Goal: Information Seeking & Learning: Learn about a topic

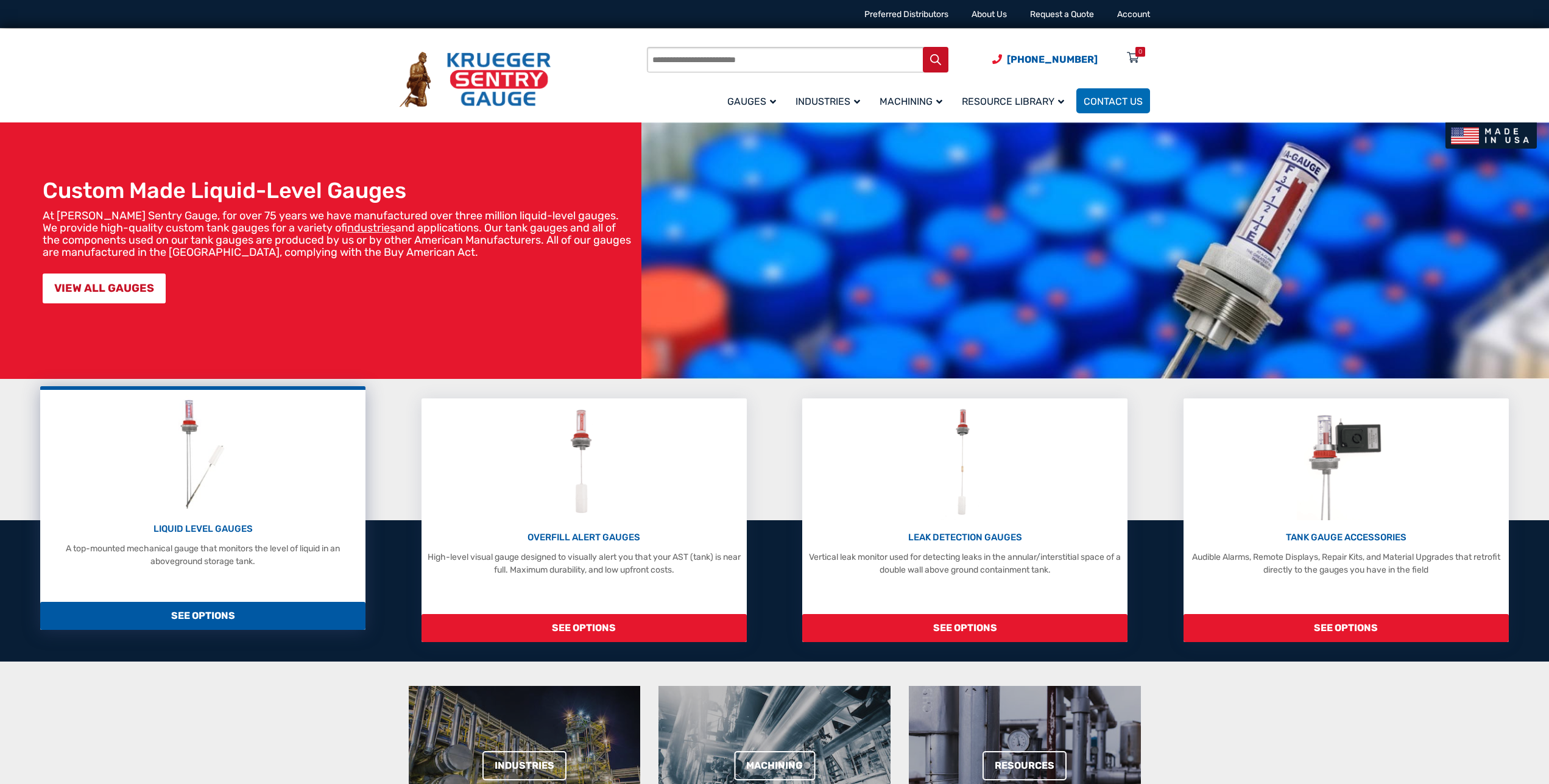
click at [254, 482] on div "LIQUID LEVEL GAUGES A top-mounted mechanical gauge that monitors the level of l…" at bounding box center [203, 482] width 313 height 172
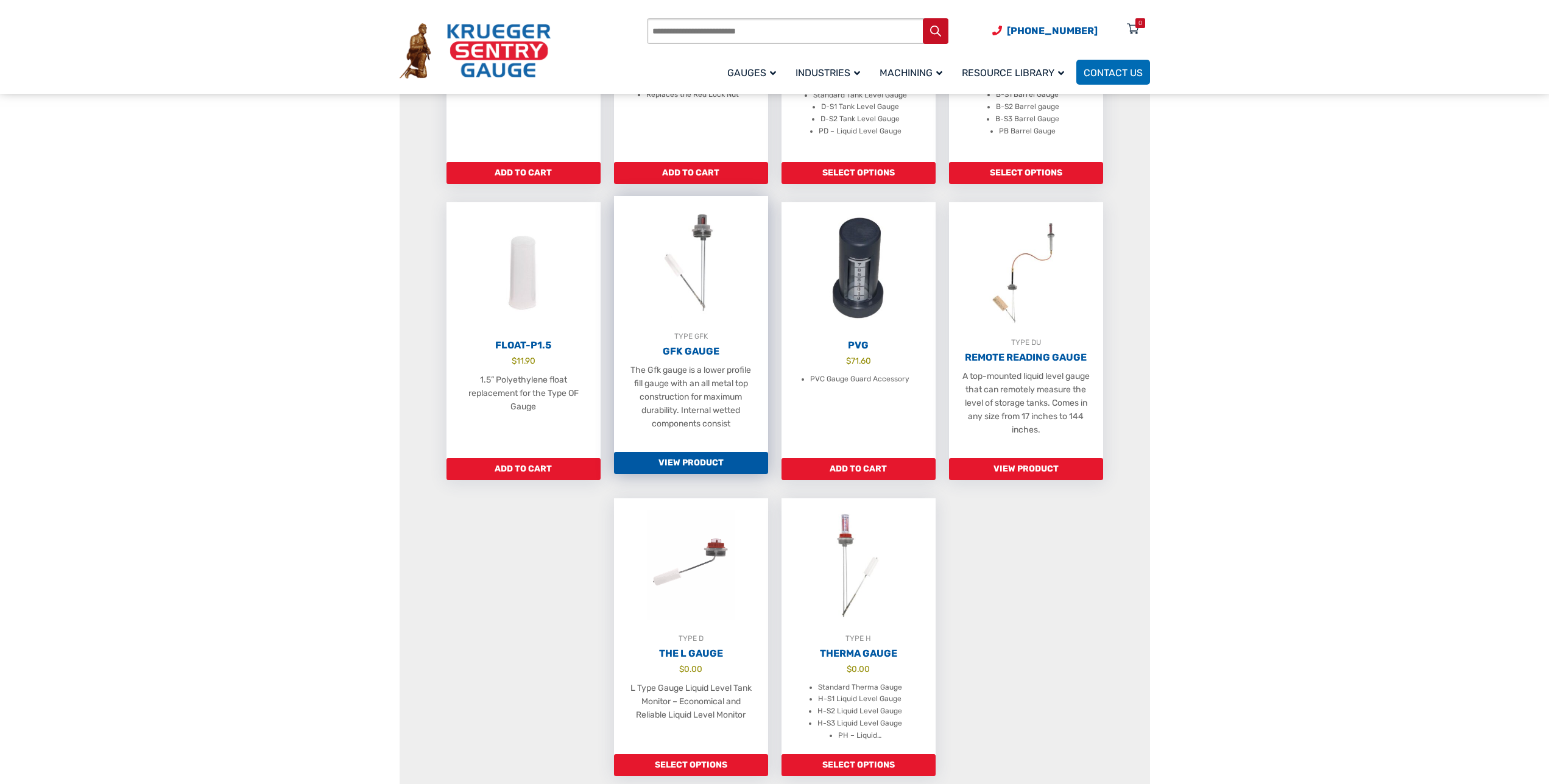
scroll to position [621, 0]
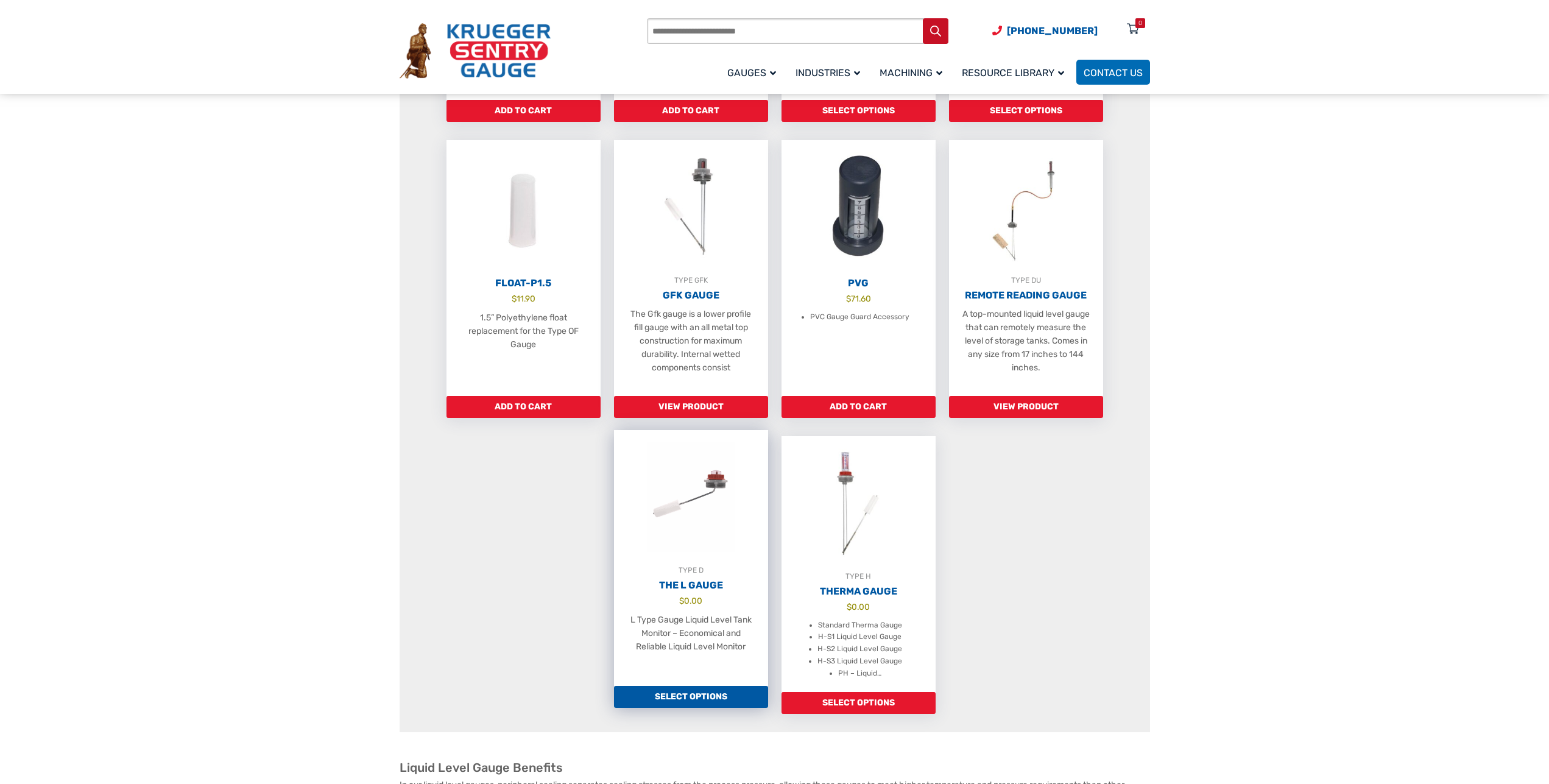
click at [735, 608] on span "$ 0.00" at bounding box center [691, 601] width 154 height 13
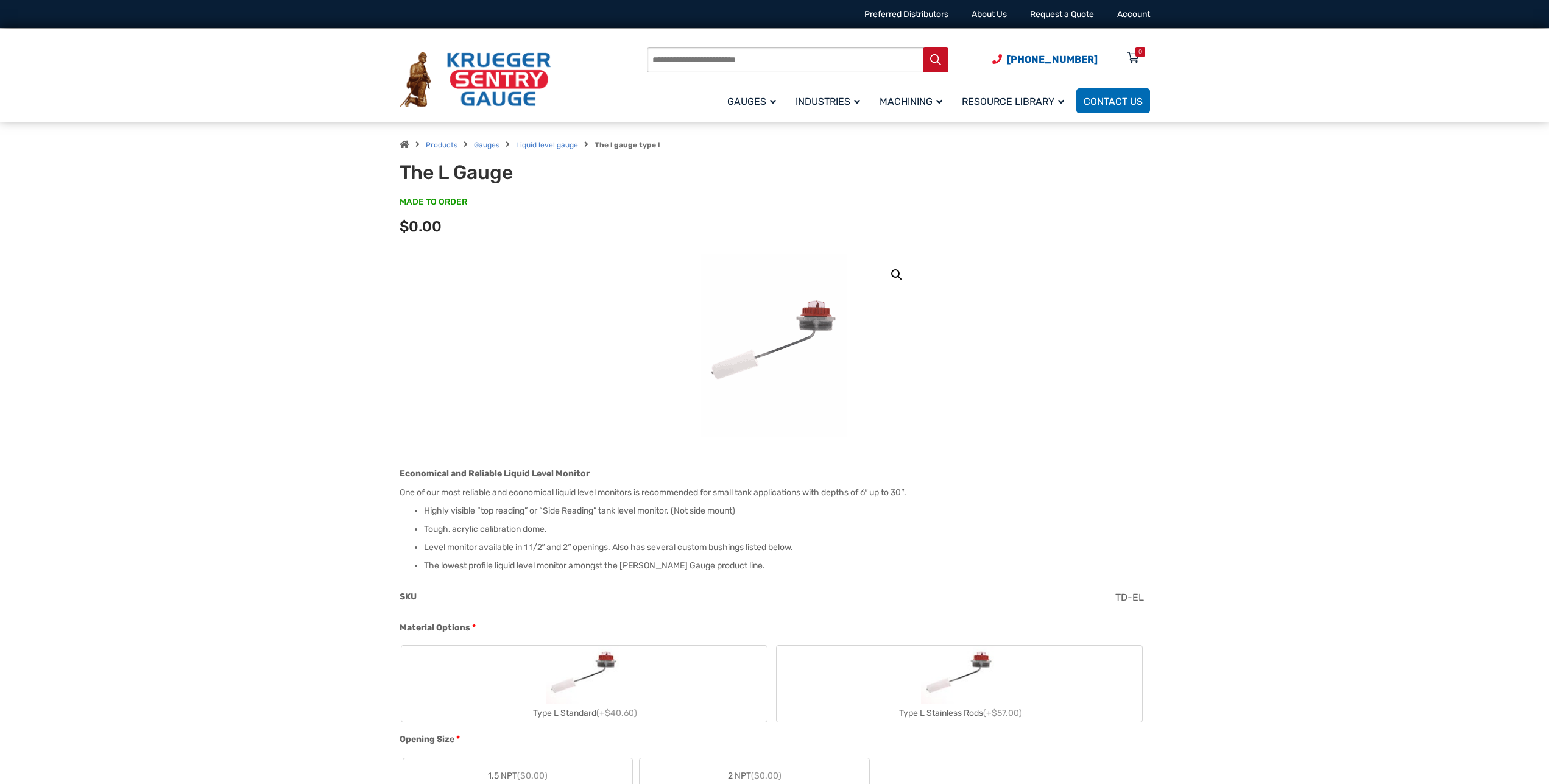
click at [746, 359] on img at bounding box center [774, 345] width 146 height 183
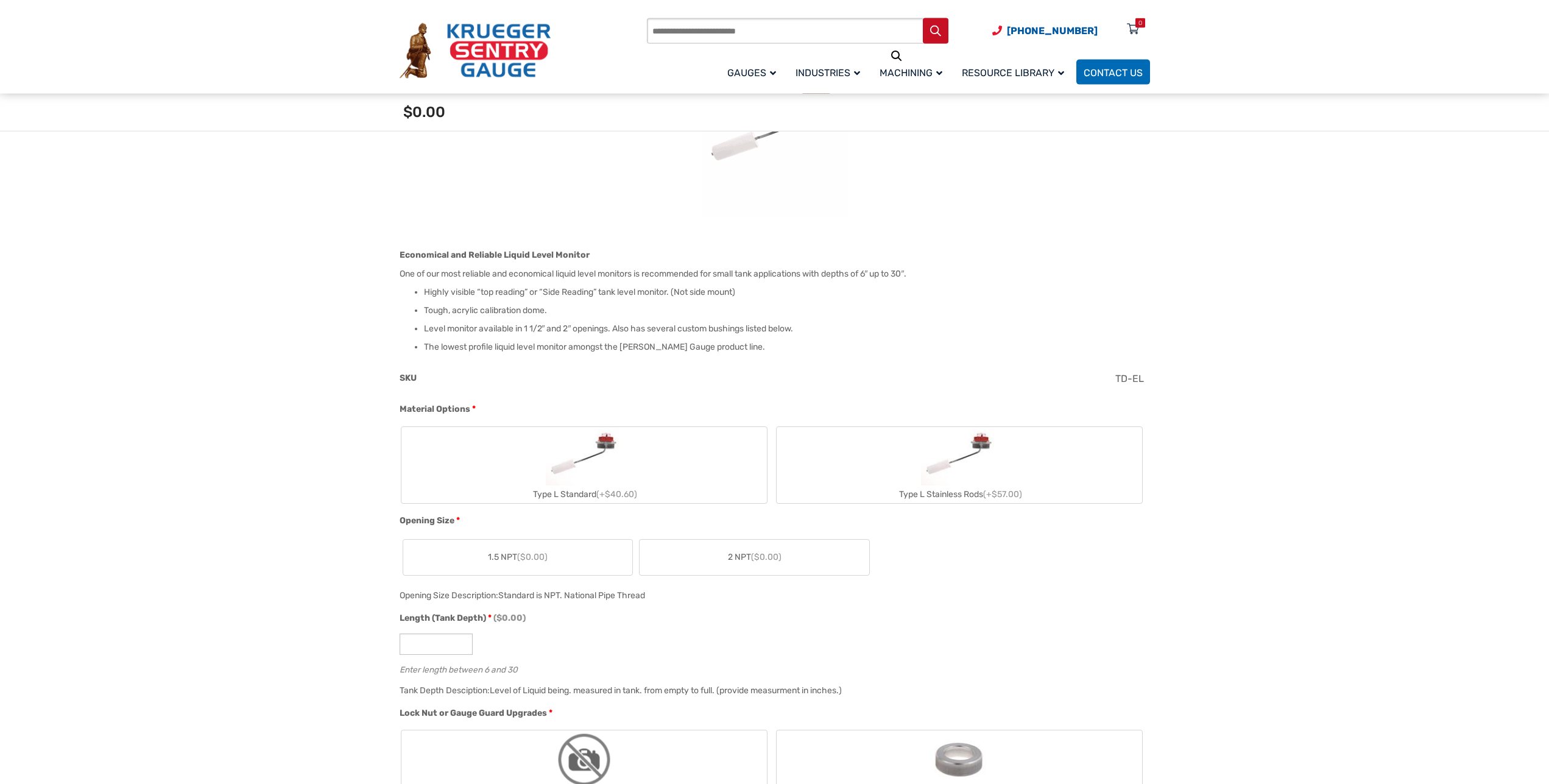
scroll to position [141, 0]
